Goal: Complete application form: Fill out and submit a form for a specific purpose

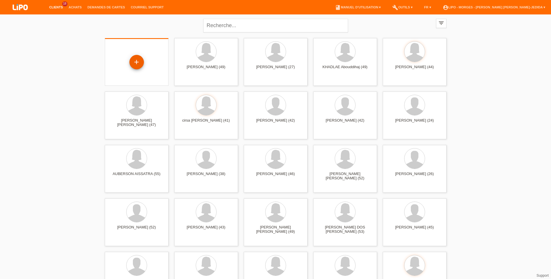
click at [137, 58] on div "+" at bounding box center [136, 62] width 14 height 14
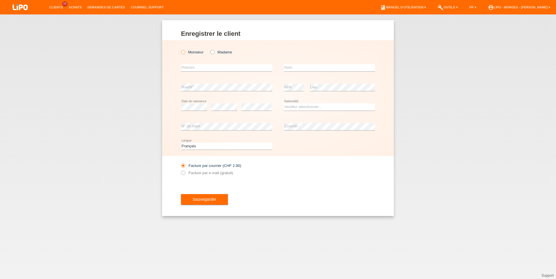
click at [192, 54] on label "Monsieur" at bounding box center [192, 52] width 23 height 4
click at [185, 54] on input "Monsieur" at bounding box center [183, 52] width 4 height 4
radio input "true"
click at [207, 65] on input "text" at bounding box center [226, 67] width 91 height 7
drag, startPoint x: 196, startPoint y: 70, endPoint x: 161, endPoint y: 63, distance: 35.2
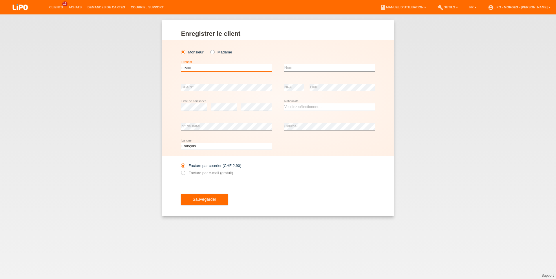
click at [181, 65] on input "LIMAL" at bounding box center [226, 67] width 91 height 7
type input "LOIC"
click at [293, 69] on input "text" at bounding box center [329, 67] width 91 height 7
type input "LIMAL"
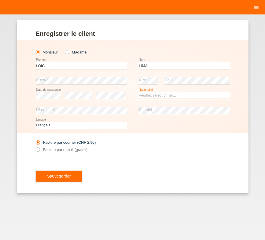
click at [138, 92] on select "Veuillez sélectionner... Suisse Allemagne Autriche Liechtenstein ------------ A…" at bounding box center [183, 95] width 91 height 7
select select "CH"
click at [0, 0] on option "Suisse" at bounding box center [0, 0] width 0 height 0
click at [49, 150] on label "Facture par e-mail (gratuit)" at bounding box center [62, 150] width 52 height 4
click at [39, 150] on input "Facture par e-mail (gratuit)" at bounding box center [38, 151] width 4 height 7
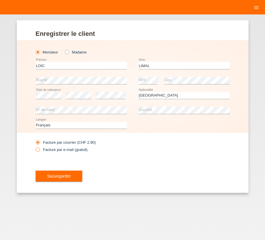
radio input "true"
click at [53, 179] on span "Sauvegarder" at bounding box center [59, 176] width 24 height 5
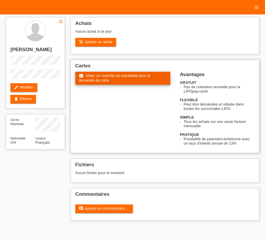
click at [114, 79] on span "Initier un contrôle de solvabilité pour la demande de carte" at bounding box center [114, 77] width 71 height 9
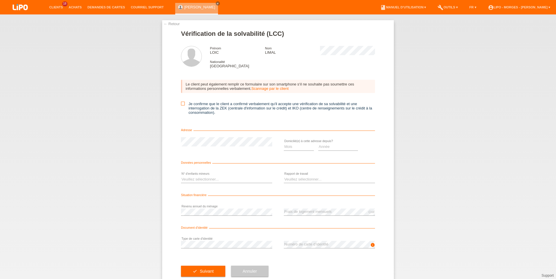
click at [181, 105] on icon at bounding box center [183, 104] width 4 height 4
click at [181, 105] on input "Je confirme que le client a confirmé verbalement qu'il accepte une vérification…" at bounding box center [183, 104] width 4 height 4
checkbox input "true"
click at [284, 144] on select "Mois 01 02 03 04 05 06 07 08 09 10" at bounding box center [299, 147] width 30 height 7
select select "04"
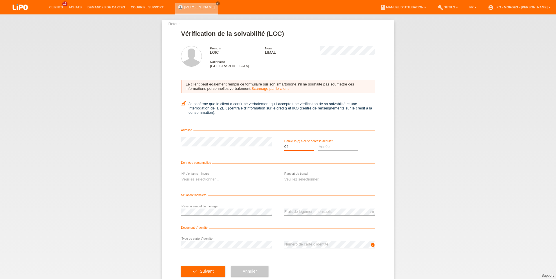
click at [0, 0] on option "04" at bounding box center [0, 0] width 0 height 0
click at [318, 144] on select "Année 2025 2024 2023 2022 2021 2020 2019 2018 2017 2016 2015 2014 2013 2012 201…" at bounding box center [338, 147] width 40 height 7
select select "2025"
click at [0, 0] on option "2025" at bounding box center [0, 0] width 0 height 0
click at [284, 144] on select "Mois 01 02 03 04 05 06 07 08 09 10" at bounding box center [299, 147] width 30 height 7
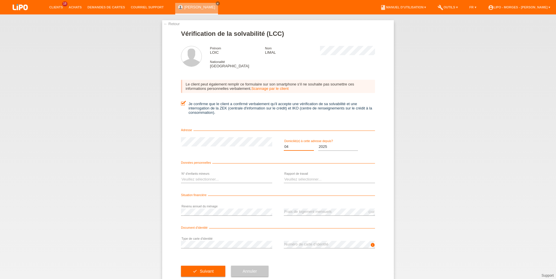
select select "01"
click at [0, 0] on option "01" at bounding box center [0, 0] width 0 height 0
click at [181, 176] on select "Veuillez sélectionner... 0 1 2 3 4 5 6 7 8 9" at bounding box center [226, 179] width 91 height 7
select select "0"
click at [0, 0] on option "0" at bounding box center [0, 0] width 0 height 0
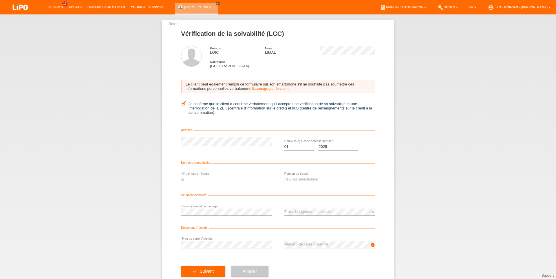
click at [306, 178] on div "Veuillez sélectionner... A durée indéterminée A durée déterminée Apprenti/étudi…" at bounding box center [329, 180] width 91 height 20
click at [284, 176] on select "Veuillez sélectionner... A durée indéterminée A durée déterminée Apprenti/étudi…" at bounding box center [329, 179] width 91 height 7
select select "UNLIMITED"
click at [0, 0] on option "A durée indéterminée" at bounding box center [0, 0] width 0 height 0
click at [205, 273] on span "Suivant" at bounding box center [207, 271] width 14 height 5
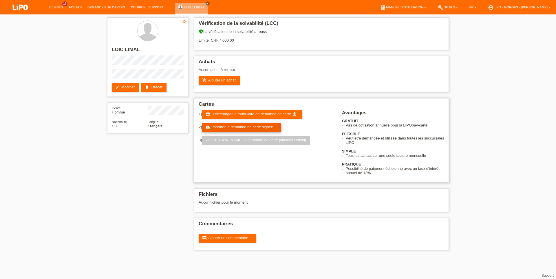
click at [272, 132] on link "cloud_upload Importer la demande de carte signée ..." at bounding box center [241, 127] width 79 height 9
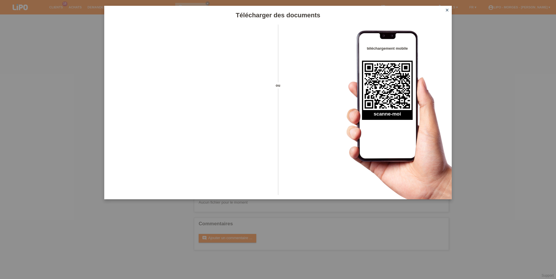
click at [445, 10] on icon "close" at bounding box center [446, 10] width 5 height 5
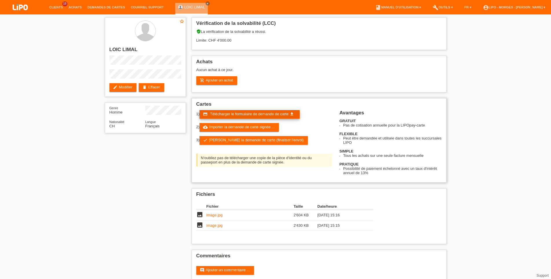
click at [237, 116] on span "Télécharger le formulaire de demande de carte" at bounding box center [249, 114] width 78 height 4
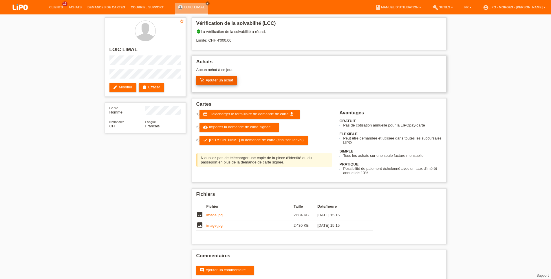
click at [221, 82] on link "add_shopping_cart Ajouter un achat" at bounding box center [216, 80] width 41 height 9
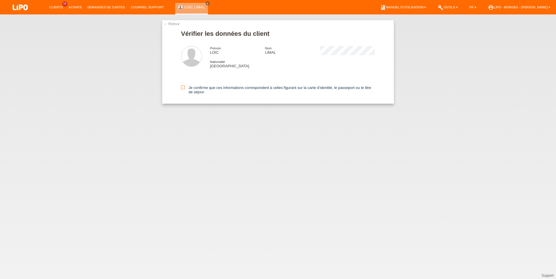
click at [185, 89] on label "Je confirme que ces informations correspondent à celles figurant sur la carte d…" at bounding box center [278, 90] width 194 height 9
click at [185, 89] on input "Je confirme que ces informations correspondent à celles figurant sur la carte d…" at bounding box center [183, 88] width 4 height 4
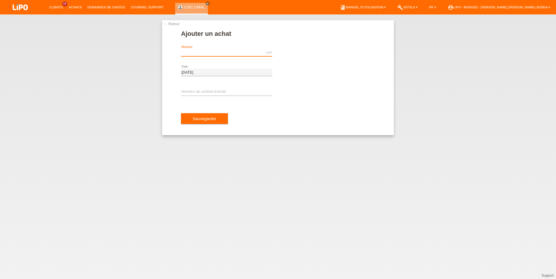
click at [194, 51] on input "text" at bounding box center [226, 52] width 91 height 7
type input "919.50"
click at [219, 92] on input "text" at bounding box center [226, 92] width 91 height 7
type input "XU0DVV"
click at [216, 118] on button "Sauvegarder" at bounding box center [204, 118] width 47 height 11
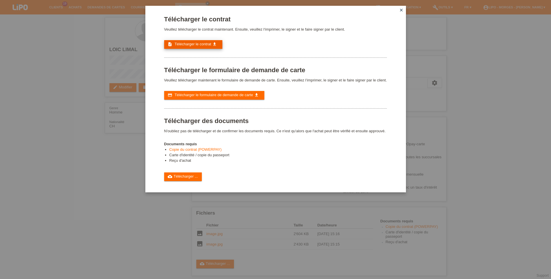
click at [187, 43] on link "description Télécharger le contrat get_app" at bounding box center [193, 44] width 58 height 9
click at [121, 113] on div "Télécharger le contrat Veuillez télécharger le contrat maintenant. Ensuite, veu…" at bounding box center [275, 139] width 551 height 279
click at [399, 11] on icon "close" at bounding box center [401, 10] width 5 height 5
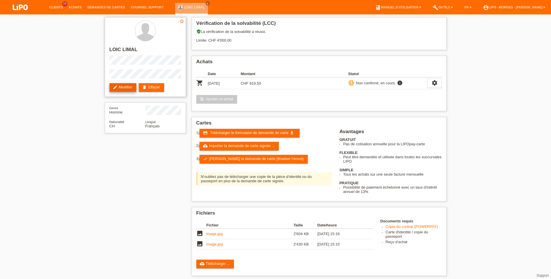
click at [115, 86] on icon "edit" at bounding box center [115, 87] width 5 height 5
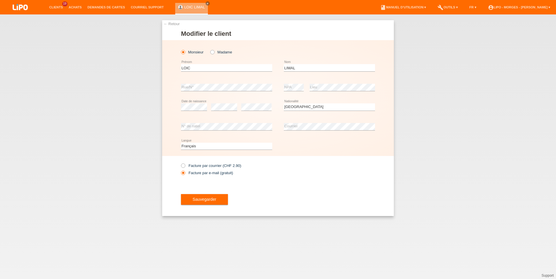
select select "CH"
click at [295, 67] on input "LIMAL" at bounding box center [329, 67] width 91 height 7
click at [297, 175] on div "Facture par courrier (CHF 2.90) Facture par e-mail (gratuit)" at bounding box center [278, 169] width 194 height 27
click at [328, 66] on input "LIMAt" at bounding box center [329, 67] width 91 height 7
type input "LIMAT"
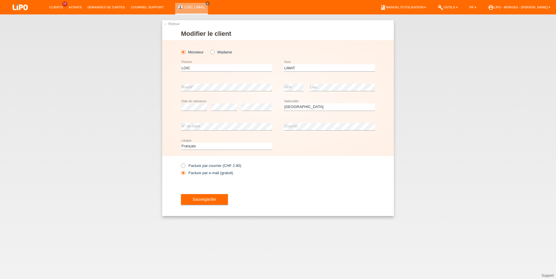
drag, startPoint x: 209, startPoint y: 202, endPoint x: 247, endPoint y: 198, distance: 37.8
click at [209, 202] on span "Sauvegarder" at bounding box center [204, 199] width 24 height 5
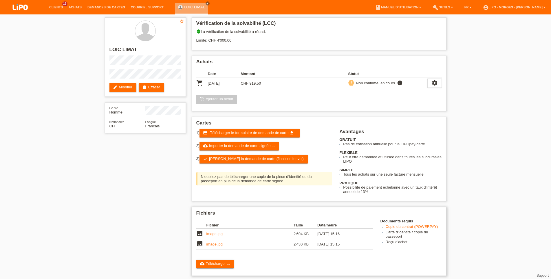
click at [400, 229] on link "Copie du contrat (POWERPAY)" at bounding box center [411, 227] width 52 height 4
click at [222, 150] on link "cloud_upload Importer la demande de carte signée ..." at bounding box center [238, 146] width 79 height 9
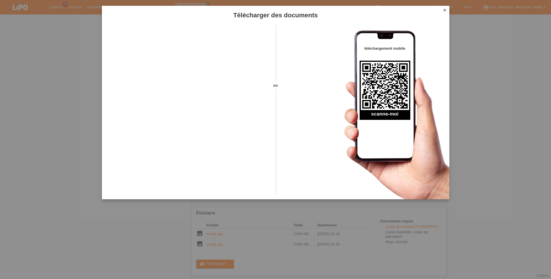
click at [444, 11] on icon "close" at bounding box center [444, 10] width 5 height 5
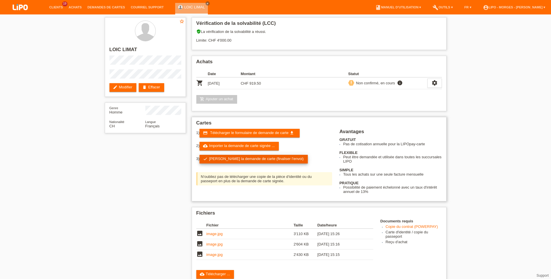
click at [269, 161] on link "check Soumettre la demande de carte (finaliser l’envoi)" at bounding box center [253, 159] width 108 height 9
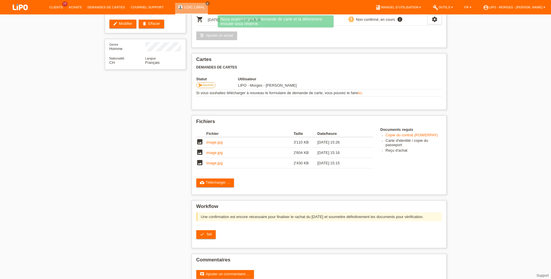
scroll to position [83, 0]
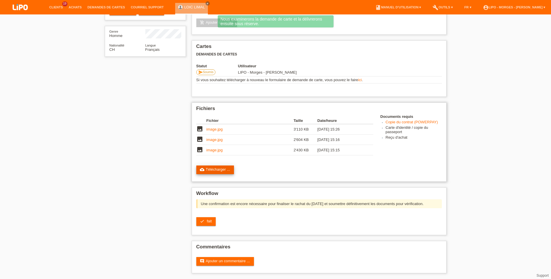
click at [218, 166] on link "cloud_upload Télécharger ..." at bounding box center [215, 170] width 38 height 9
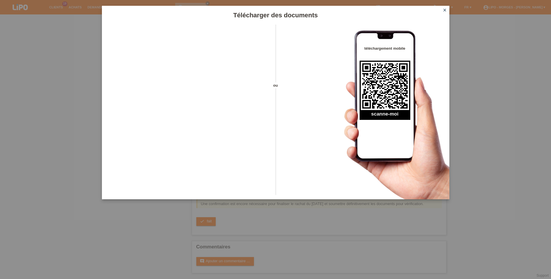
click at [445, 11] on icon "close" at bounding box center [444, 10] width 5 height 5
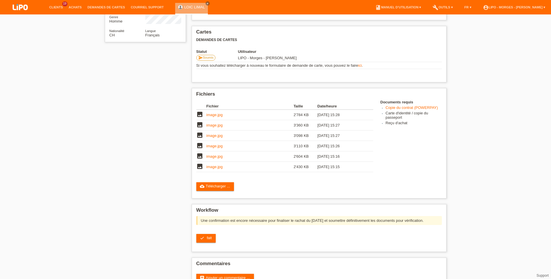
scroll to position [113, 0]
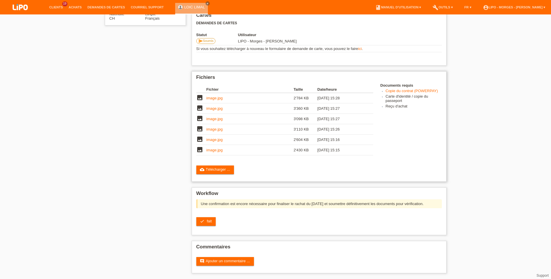
click at [214, 97] on link "image.jpg" at bounding box center [214, 98] width 16 height 4
click at [212, 107] on link "image.jpg" at bounding box center [214, 108] width 16 height 4
click at [213, 114] on td "image.jpg" at bounding box center [249, 119] width 87 height 10
click at [214, 117] on link "image.jpg" at bounding box center [214, 119] width 16 height 4
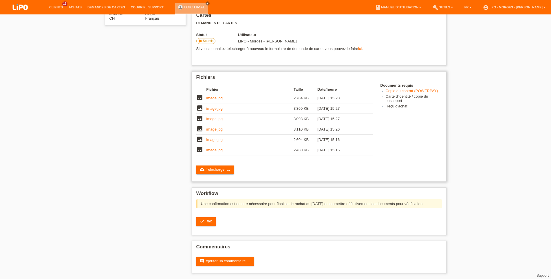
click at [214, 108] on link "image.jpg" at bounding box center [214, 108] width 16 height 4
click at [216, 128] on link "image.jpg" at bounding box center [214, 129] width 16 height 4
click at [216, 139] on link "image.jpg" at bounding box center [214, 140] width 16 height 4
click at [212, 149] on link "image.jpg" at bounding box center [214, 150] width 16 height 4
click at [208, 221] on span "fait" at bounding box center [209, 221] width 5 height 4
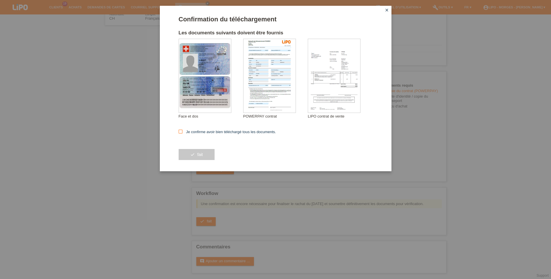
click at [203, 134] on label "Je confirme avoir bien téléchargé tous les documents." at bounding box center [228, 132] width 98 height 4
click at [182, 134] on input "Je confirme avoir bien téléchargé tous les documents." at bounding box center [181, 132] width 4 height 4
checkbox input "true"
click at [189, 160] on button "check fait" at bounding box center [197, 154] width 36 height 11
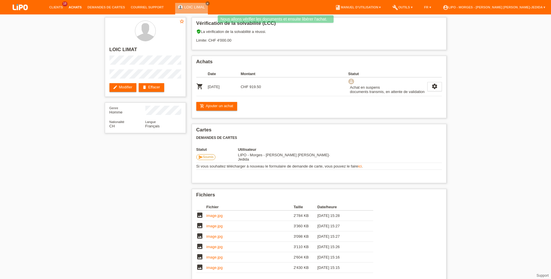
click at [79, 9] on link "Achats" at bounding box center [75, 6] width 19 height 3
